Goal: Task Accomplishment & Management: Manage account settings

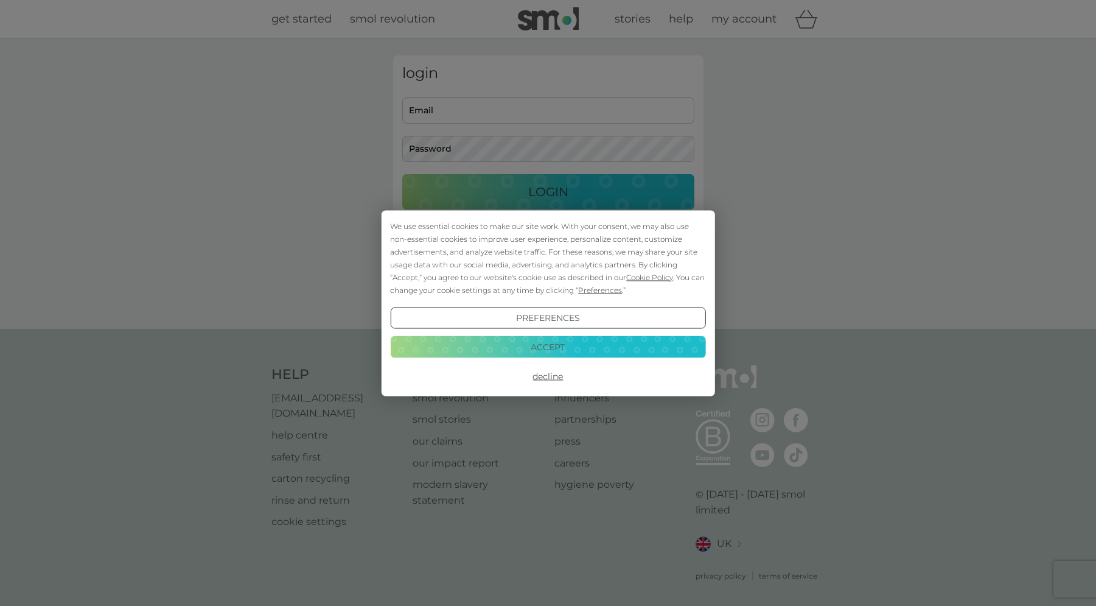
type input "kristinn.tan@gmail.com"
click at [552, 376] on button "Decline" at bounding box center [547, 376] width 315 height 22
type input "kristinn.tan@gmail.com"
click at [551, 379] on button "Decline" at bounding box center [547, 376] width 315 height 22
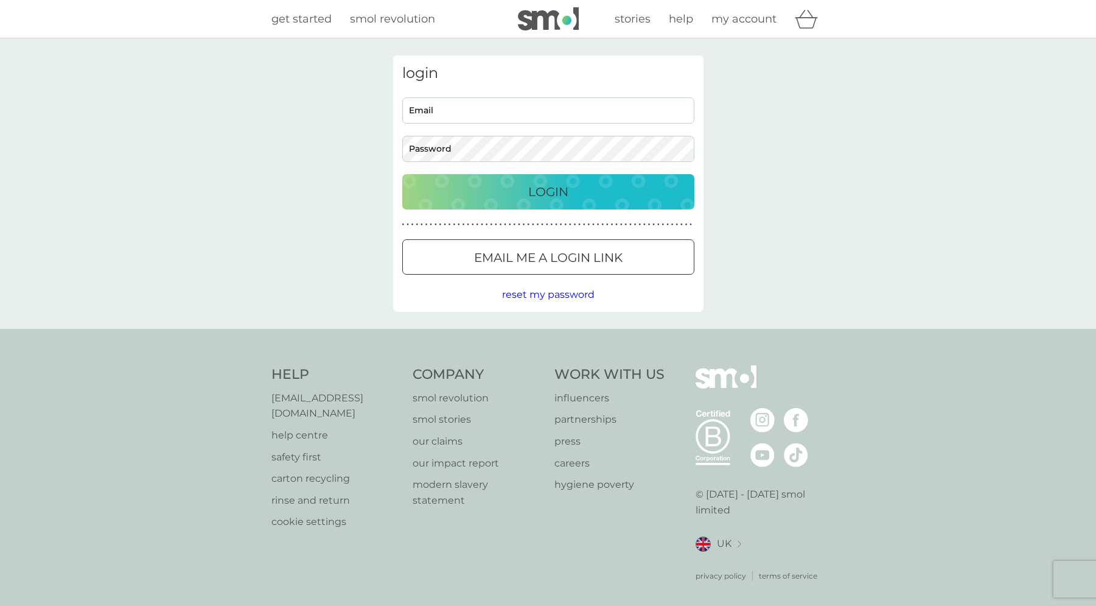
type input "kristinn.tan@gmail.com"
click at [570, 188] on div "Login" at bounding box center [548, 191] width 268 height 19
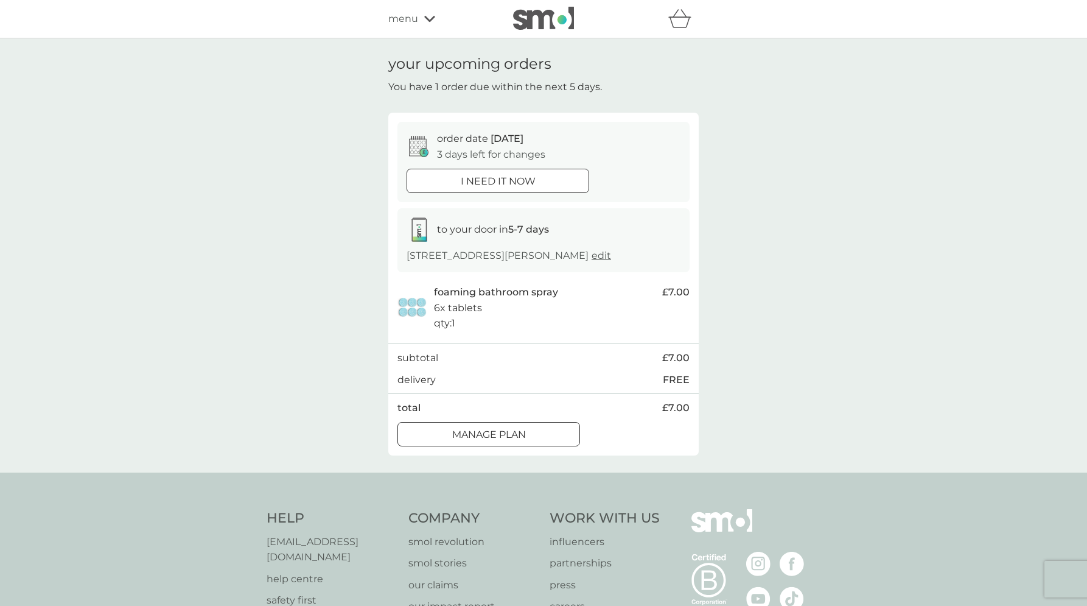
click at [525, 429] on p "Manage plan" at bounding box center [489, 435] width 74 height 16
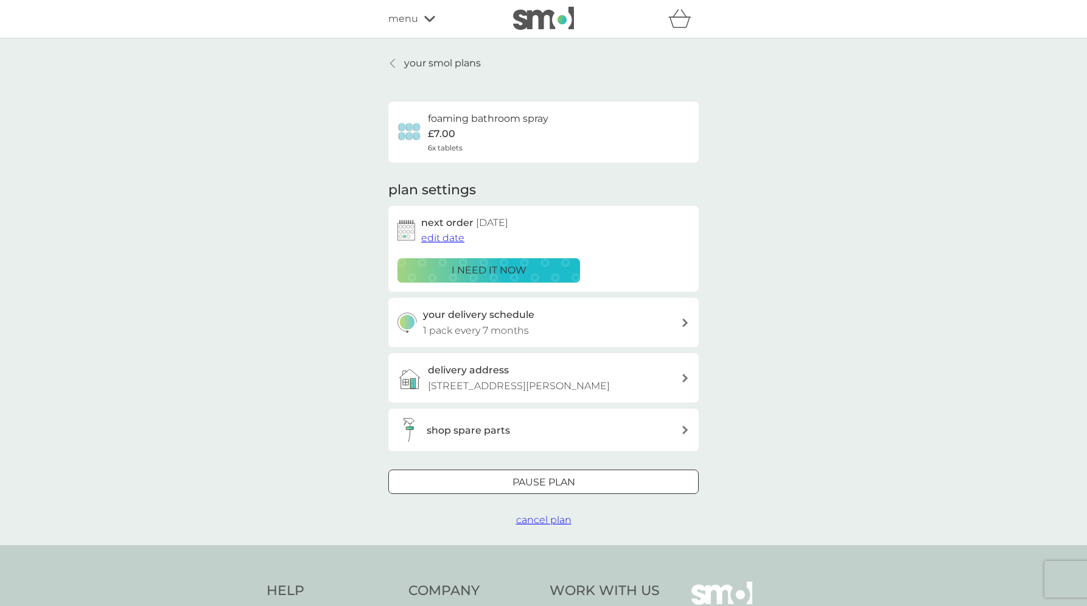
click at [445, 240] on span "edit date" at bounding box center [442, 238] width 43 height 12
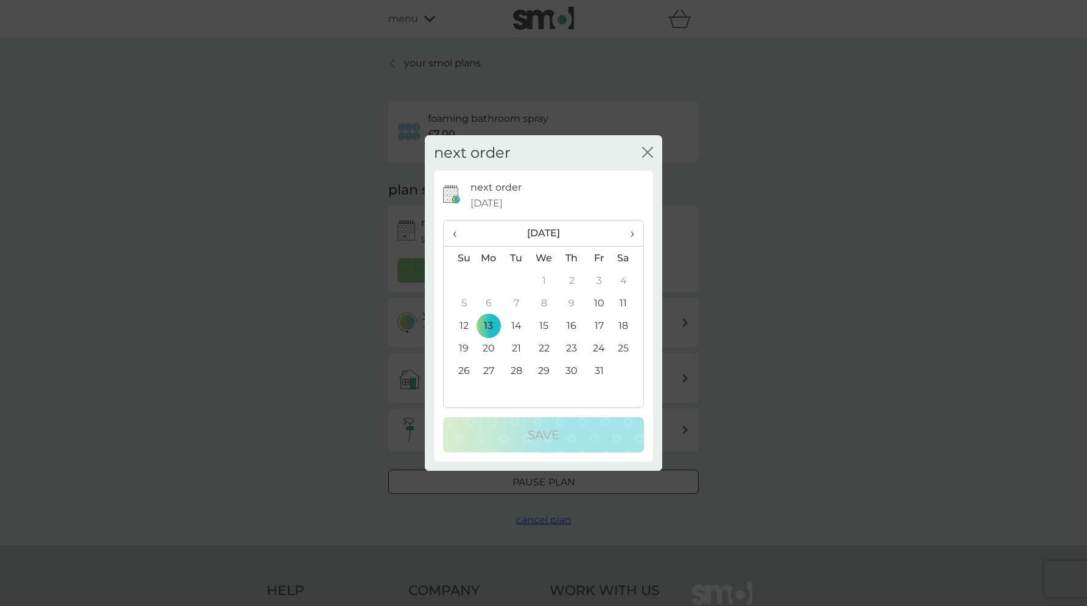
click at [634, 234] on span "›" at bounding box center [628, 233] width 12 height 26
click at [487, 298] on td "3" at bounding box center [489, 302] width 28 height 23
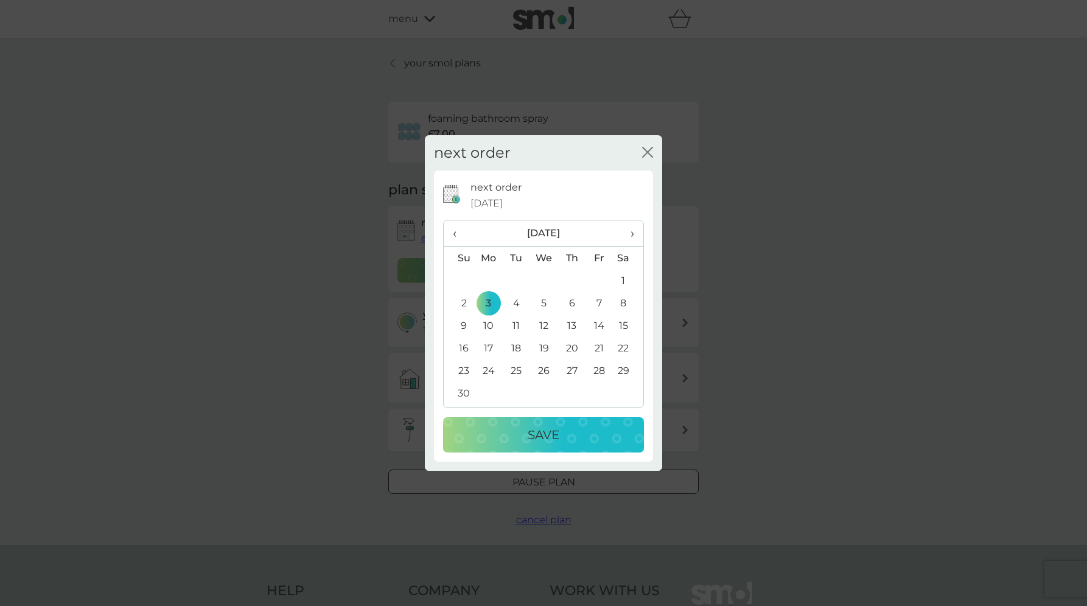
click at [455, 231] on span "‹" at bounding box center [459, 233] width 13 height 26
click at [633, 231] on span "›" at bounding box center [628, 233] width 12 height 26
click at [487, 324] on td "10" at bounding box center [489, 325] width 28 height 23
click at [539, 433] on p "Save" at bounding box center [544, 434] width 32 height 19
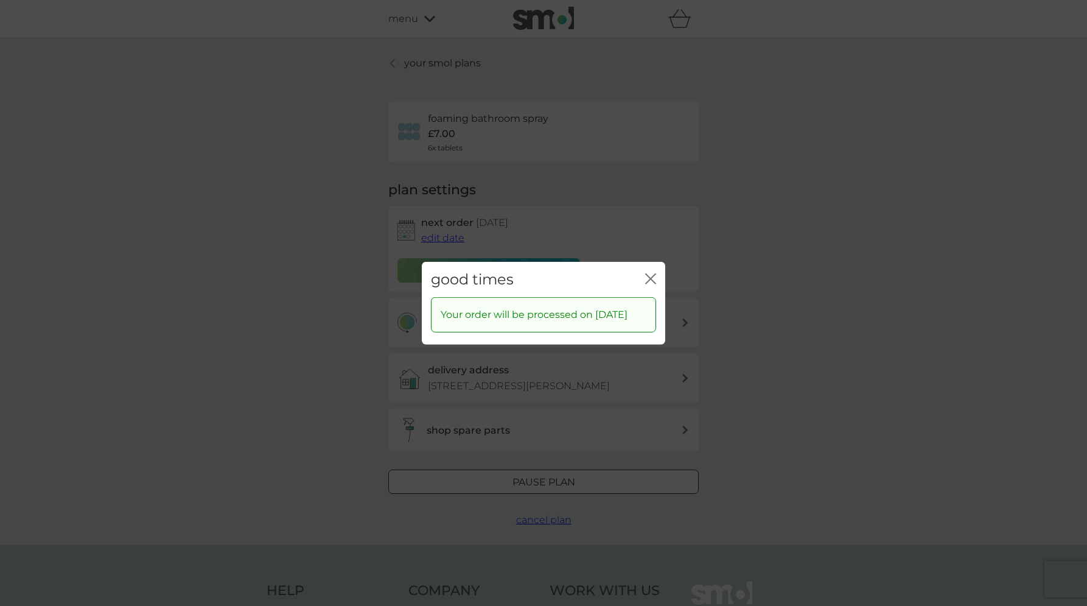
click at [651, 273] on icon "close" at bounding box center [650, 278] width 11 height 11
